Goal: Task Accomplishment & Management: Manage account settings

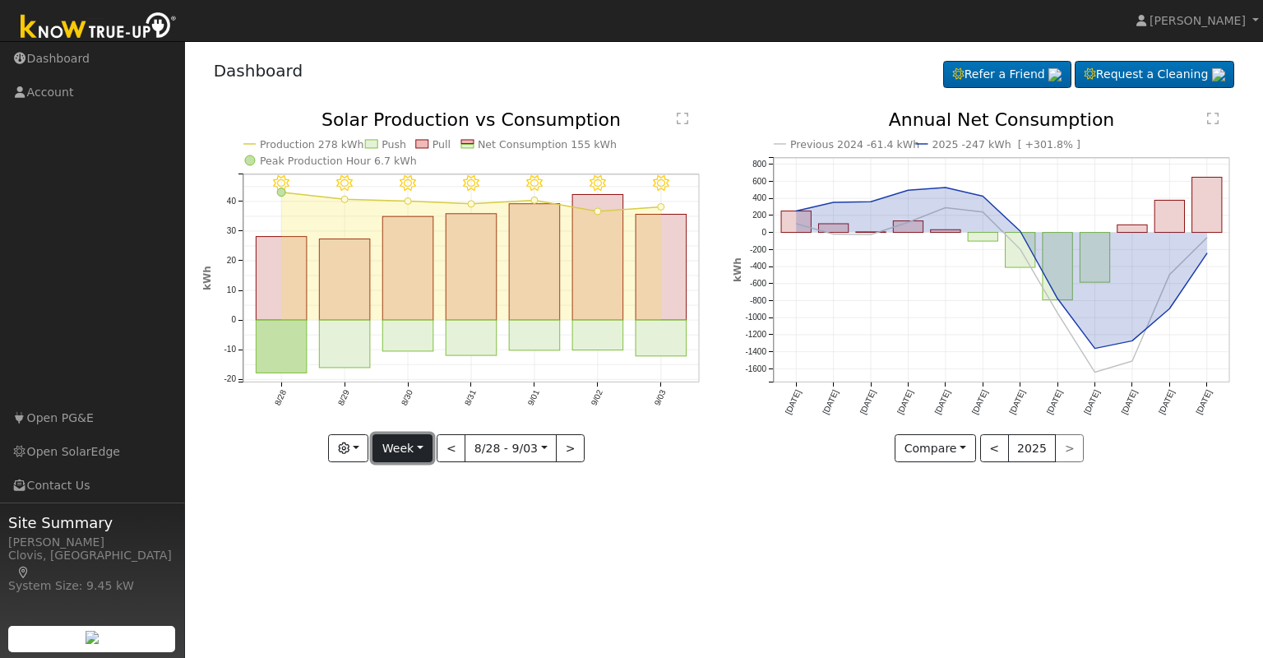
click at [426, 452] on button "Week" at bounding box center [403, 448] width 60 height 28
click at [410, 528] on link "Month" at bounding box center [430, 528] width 114 height 23
type input "[DATE]"
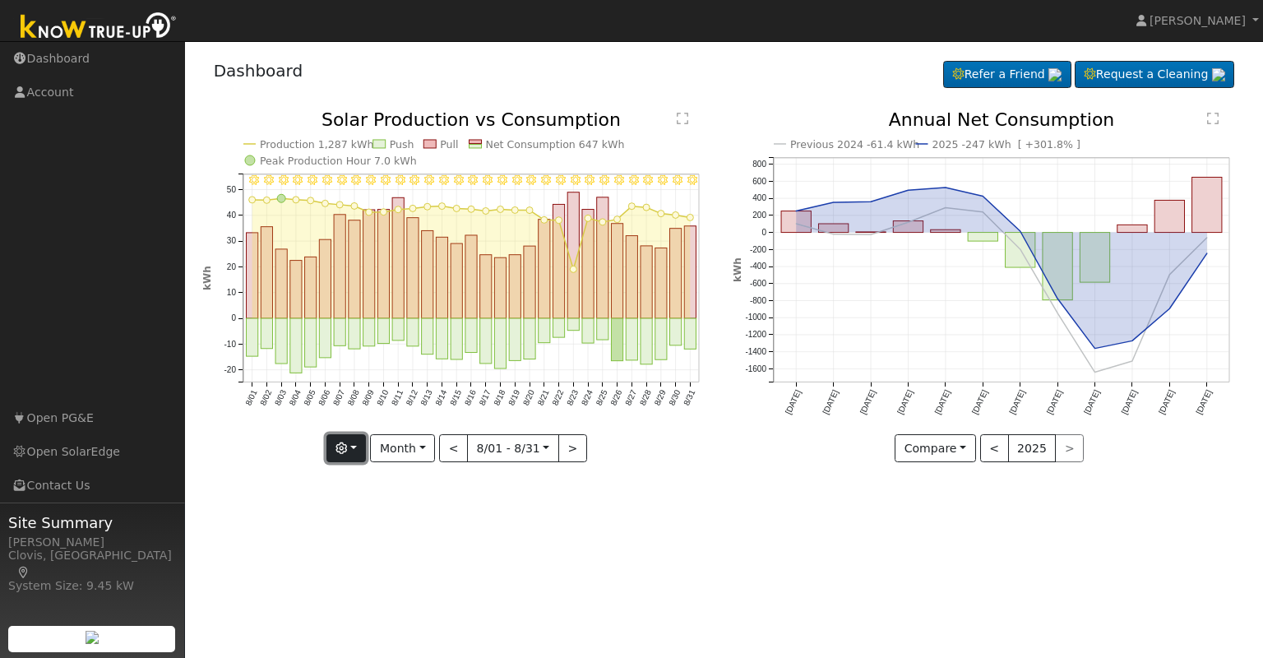
click at [364, 450] on button "button" at bounding box center [347, 448] width 40 height 28
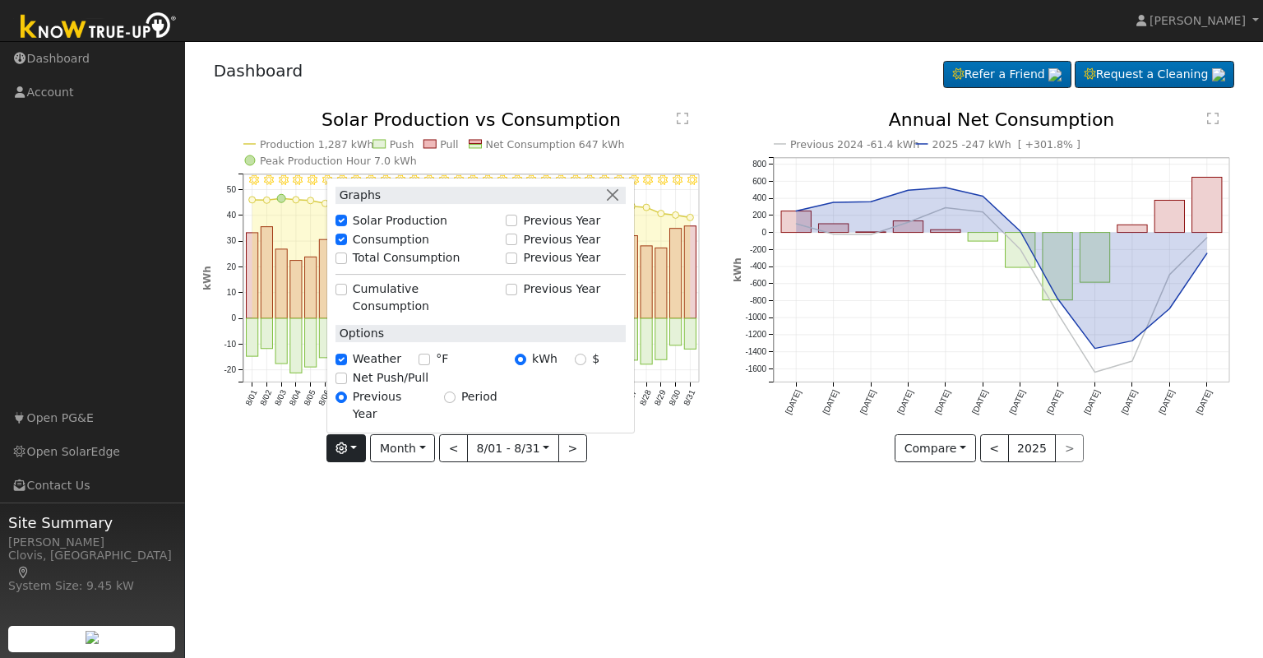
click at [380, 266] on label "Total Consumption" at bounding box center [407, 257] width 108 height 17
click at [347, 264] on input "Total Consumption" at bounding box center [342, 258] width 12 height 12
checkbox input "true"
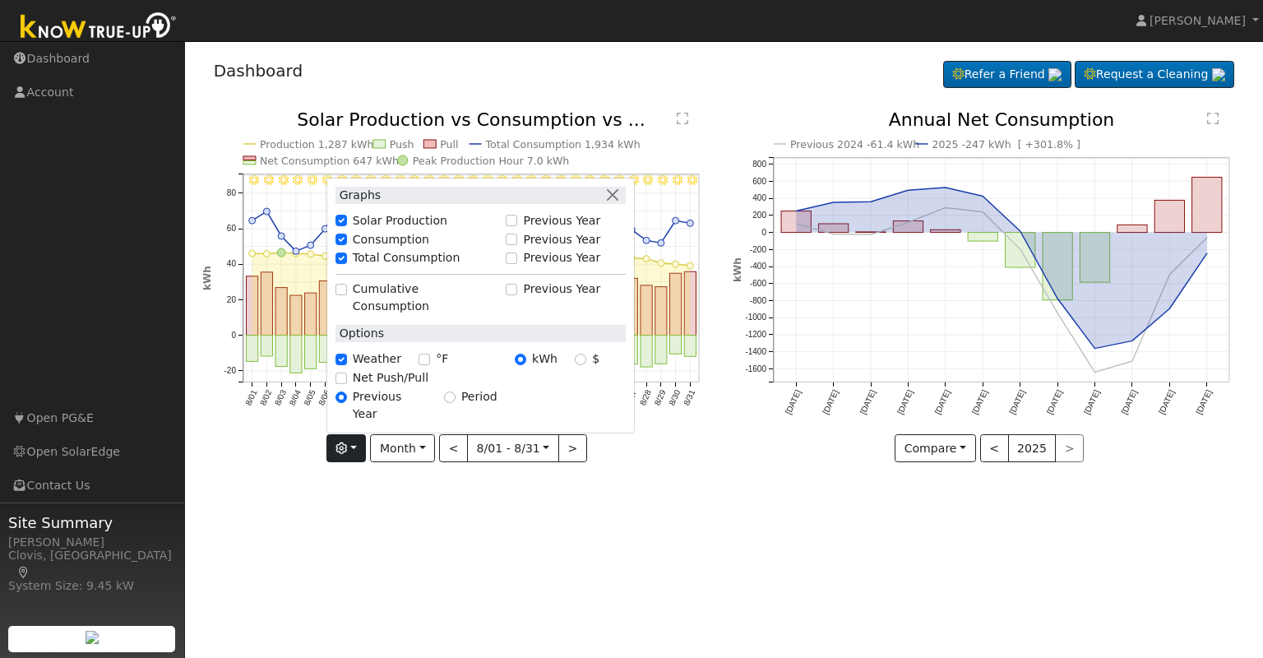
click at [353, 572] on div "User Profile First name Last name Email Email Notifications No Emails No Emails…" at bounding box center [724, 349] width 1078 height 617
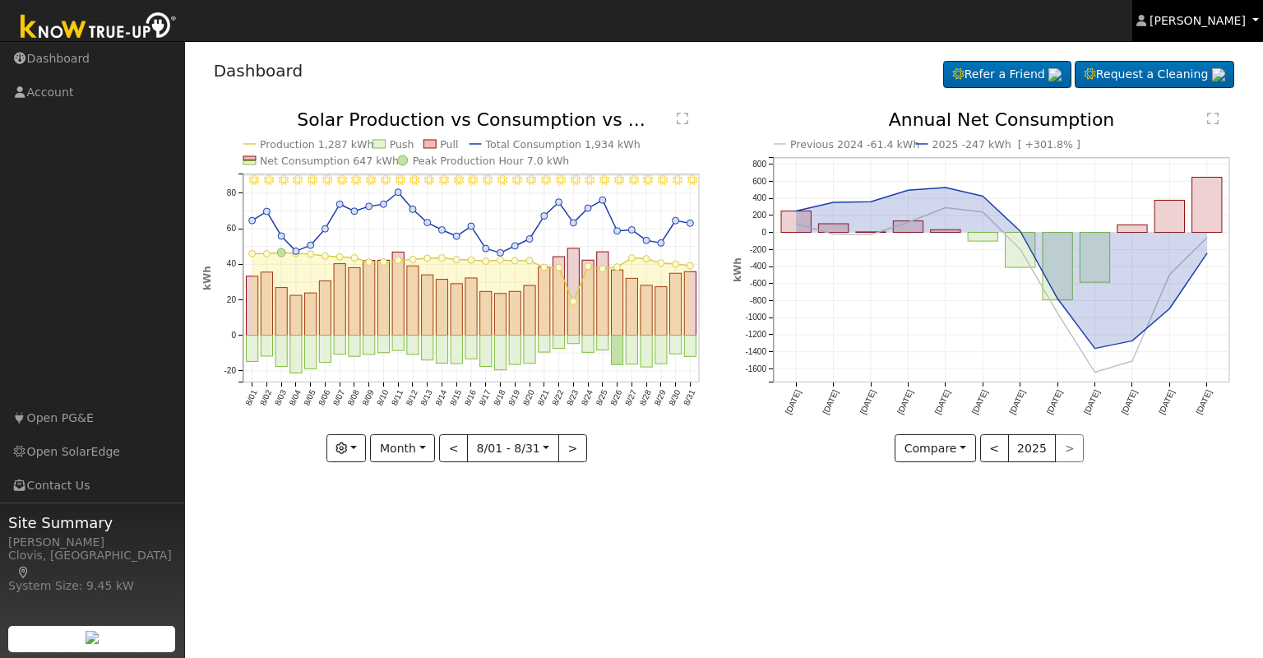
click at [1207, 21] on span "[PERSON_NAME]" at bounding box center [1198, 20] width 96 height 13
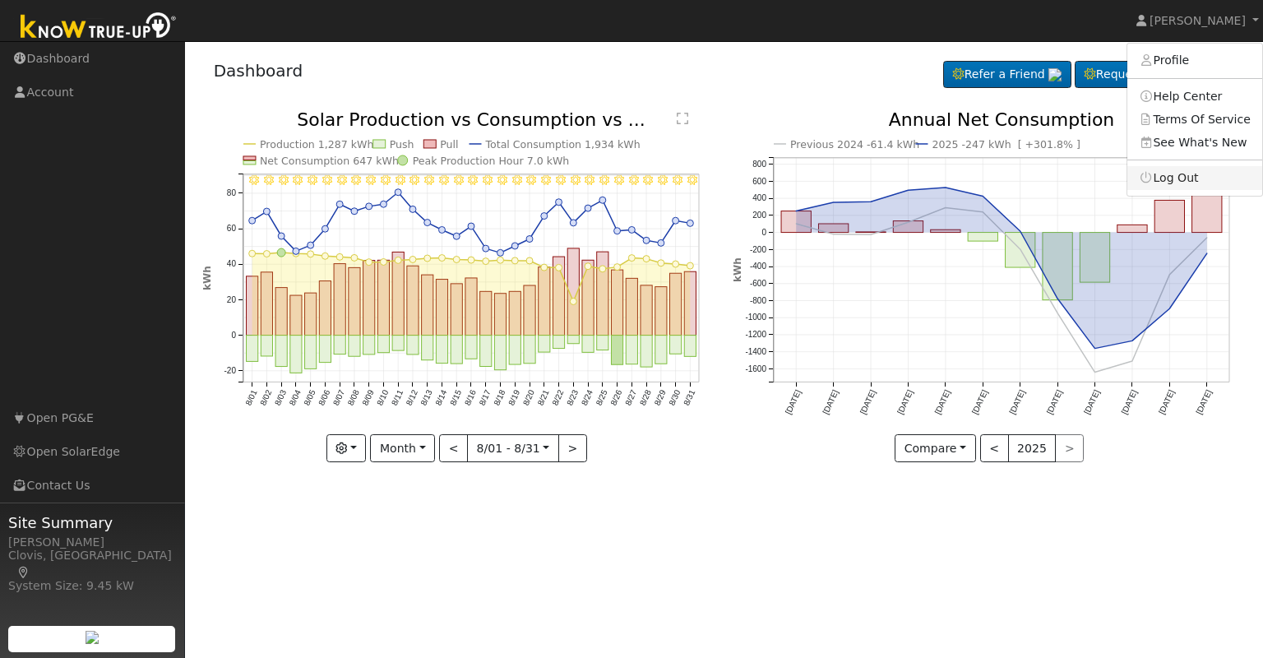
click at [1189, 179] on link "Log Out" at bounding box center [1195, 177] width 135 height 23
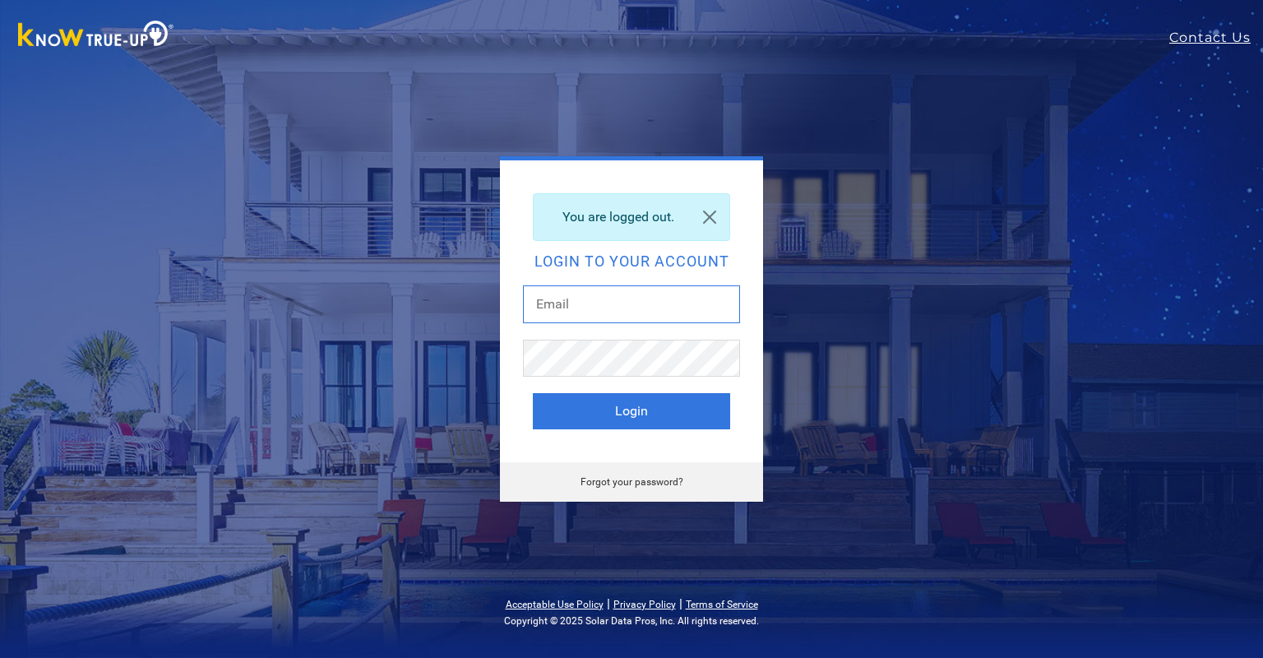
type input "[PERSON_NAME][EMAIL_ADDRESS][DOMAIN_NAME]"
